Goal: Navigation & Orientation: Find specific page/section

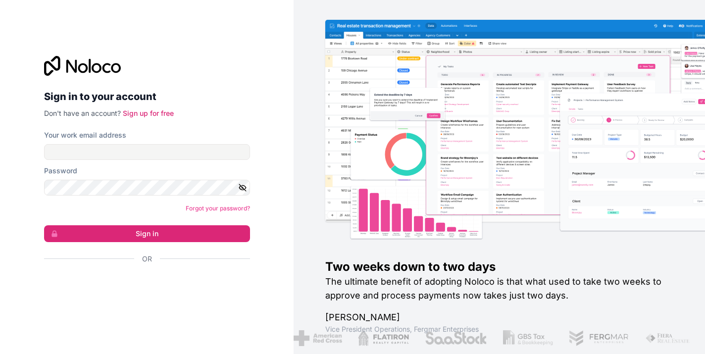
click at [128, 285] on div "Sign in with Google. Opens in new tab" at bounding box center [143, 286] width 198 height 22
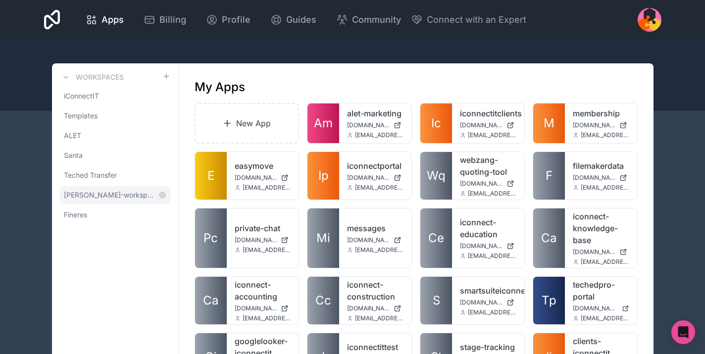
click at [125, 195] on span "[PERSON_NAME]-workspace" at bounding box center [109, 195] width 91 height 10
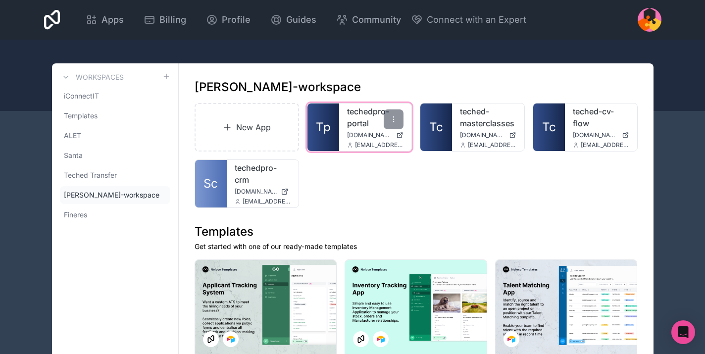
click at [370, 124] on link "techedpro-portal" at bounding box center [375, 117] width 56 height 24
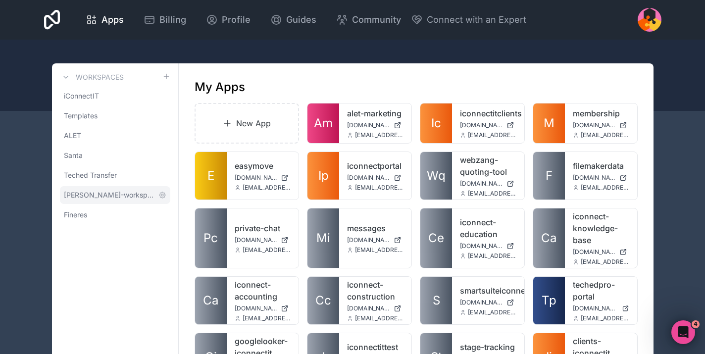
click at [114, 193] on span "[PERSON_NAME]-workspace" at bounding box center [109, 195] width 91 height 10
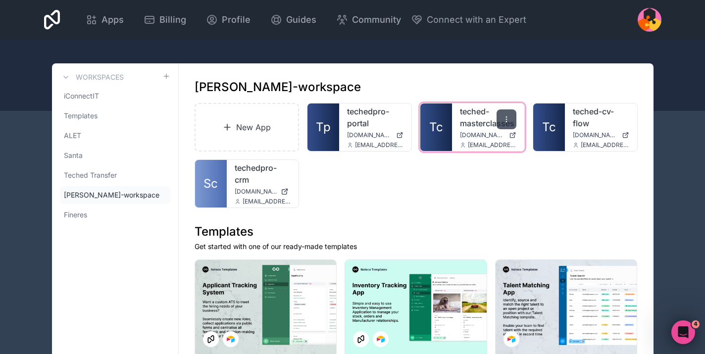
click at [508, 119] on icon at bounding box center [506, 119] width 8 height 8
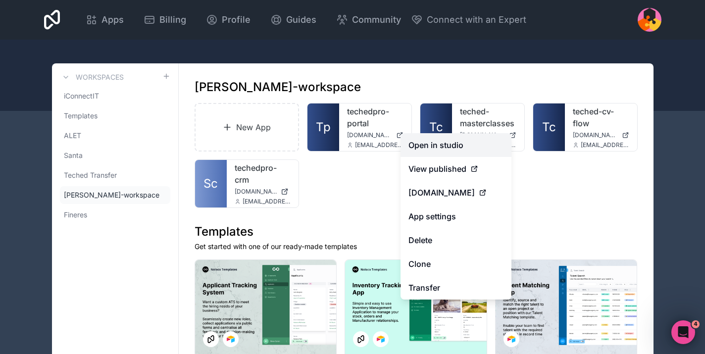
click at [449, 145] on link "Open in studio" at bounding box center [455, 145] width 111 height 24
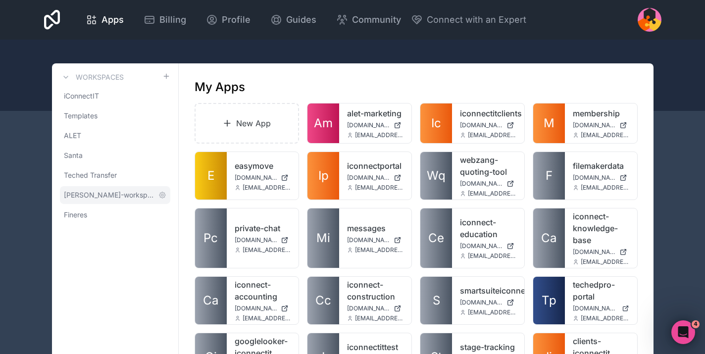
click at [97, 189] on link "[PERSON_NAME]-workspace" at bounding box center [115, 195] width 110 height 18
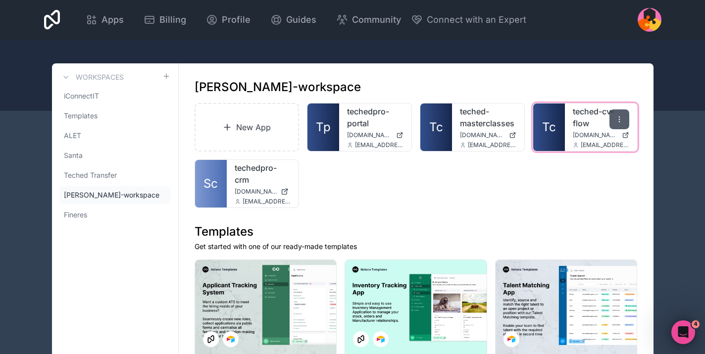
click at [623, 120] on div at bounding box center [619, 119] width 20 height 20
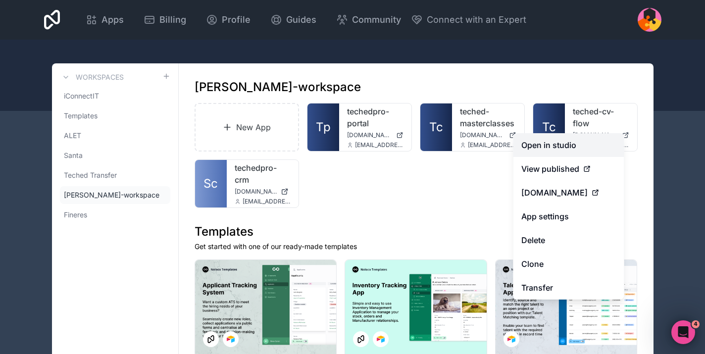
click at [578, 141] on link "Open in studio" at bounding box center [568, 145] width 111 height 24
